Goal: Find specific page/section: Find specific page/section

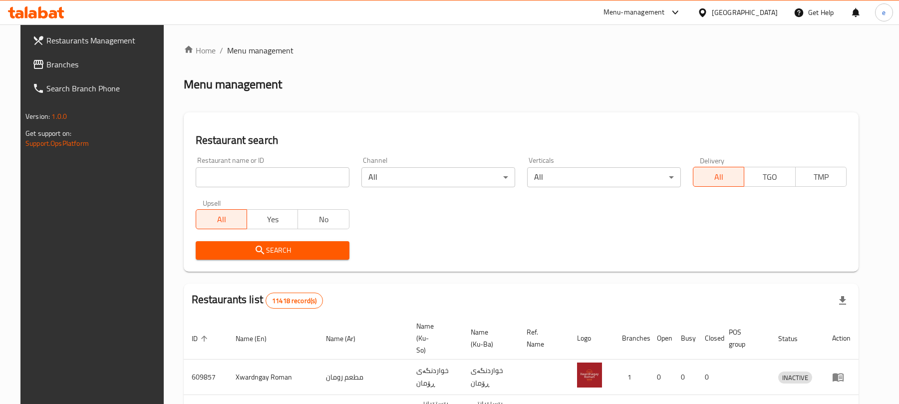
scroll to position [112, 0]
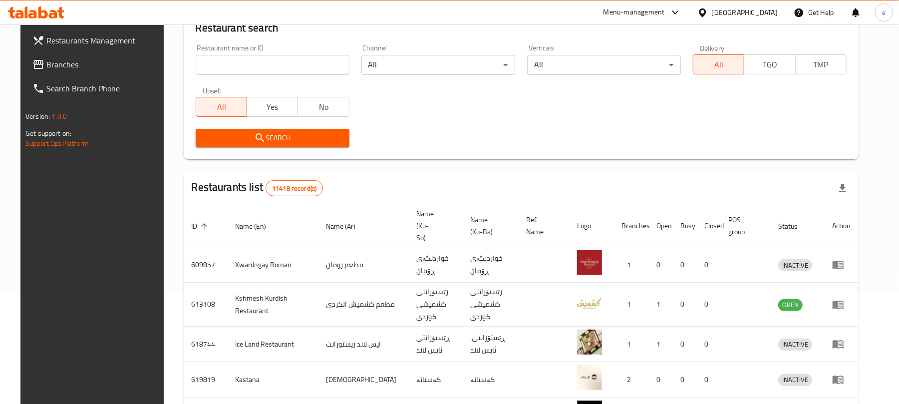
click at [48, 37] on span "Restaurants Management" at bounding box center [104, 40] width 116 height 12
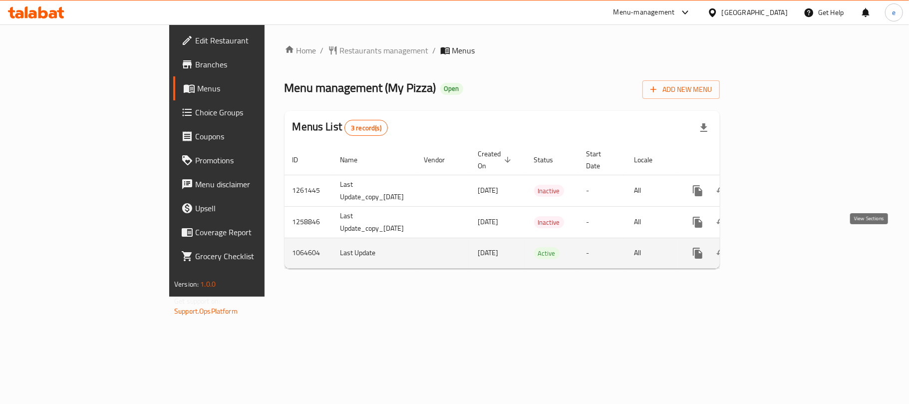
click at [776, 248] on icon "enhanced table" at bounding box center [770, 253] width 12 height 12
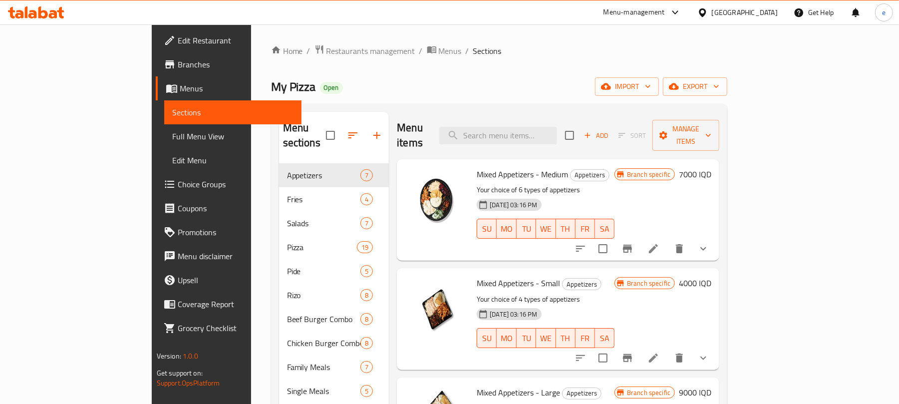
click at [48, 20] on div at bounding box center [36, 12] width 72 height 20
click at [52, 14] on icon at bounding box center [53, 14] width 8 height 8
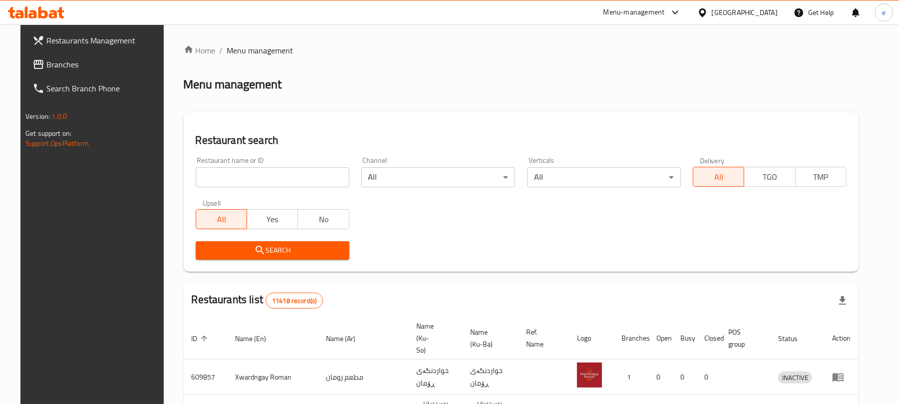
click at [47, 62] on span "Branches" at bounding box center [104, 64] width 116 height 12
click at [46, 66] on span "Branches" at bounding box center [104, 64] width 116 height 12
click at [46, 65] on span "Branches" at bounding box center [104, 64] width 116 height 12
